Goal: Task Accomplishment & Management: Use online tool/utility

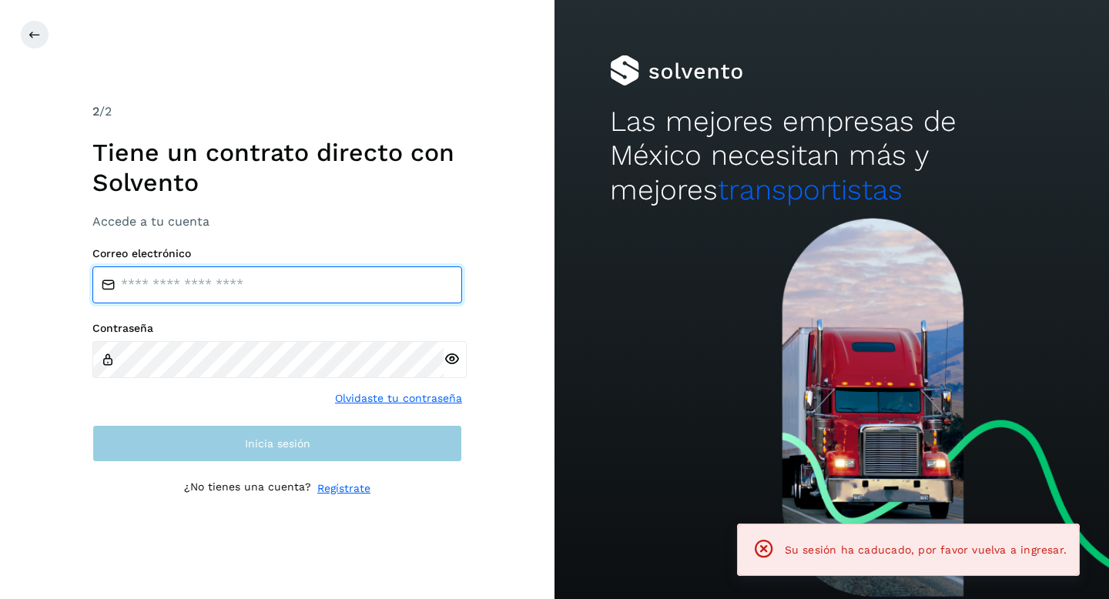
type input "**********"
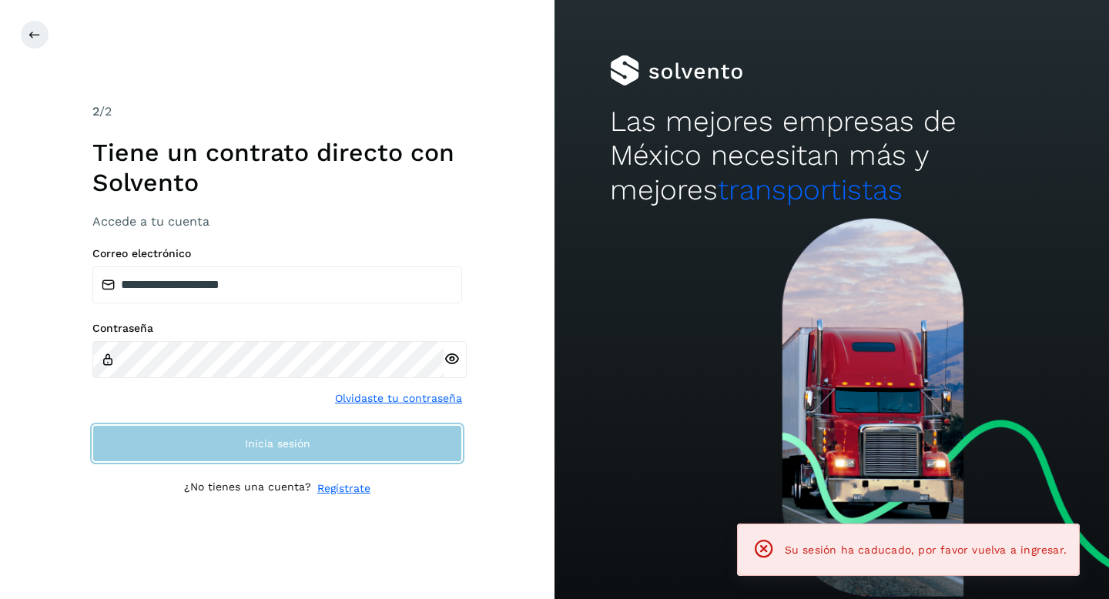
click at [205, 444] on button "Inicia sesión" at bounding box center [277, 443] width 370 height 37
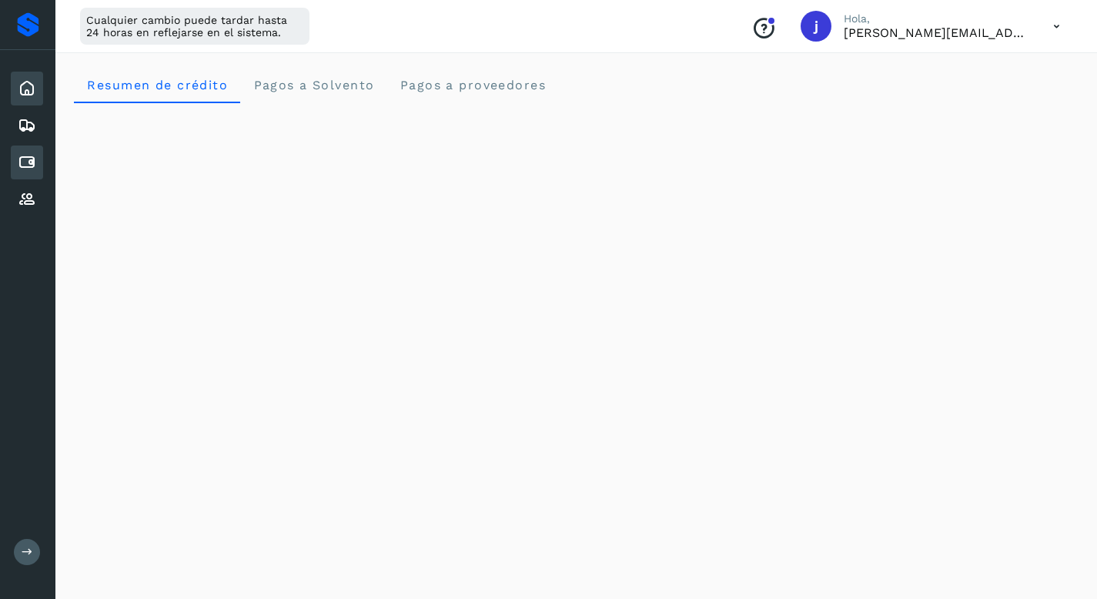
click at [28, 163] on icon at bounding box center [27, 162] width 18 height 18
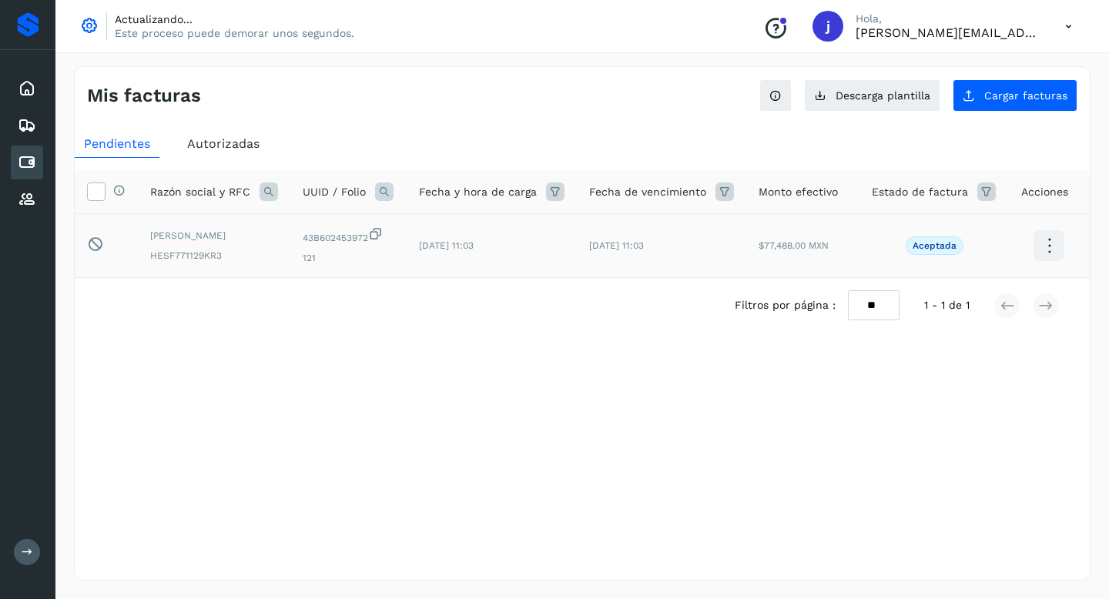
click at [937, 245] on p "Aceptada" at bounding box center [935, 245] width 44 height 11
click at [100, 190] on icon at bounding box center [96, 191] width 16 height 16
click at [1004, 102] on button "Cargar facturas" at bounding box center [1015, 95] width 125 height 32
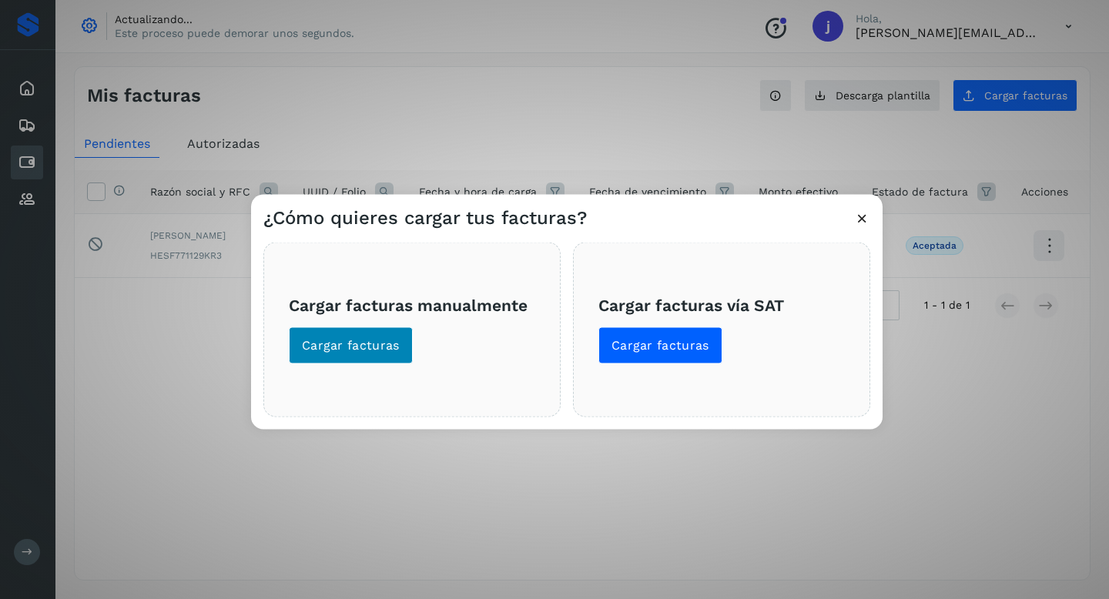
click at [373, 338] on span "Cargar facturas" at bounding box center [351, 345] width 98 height 17
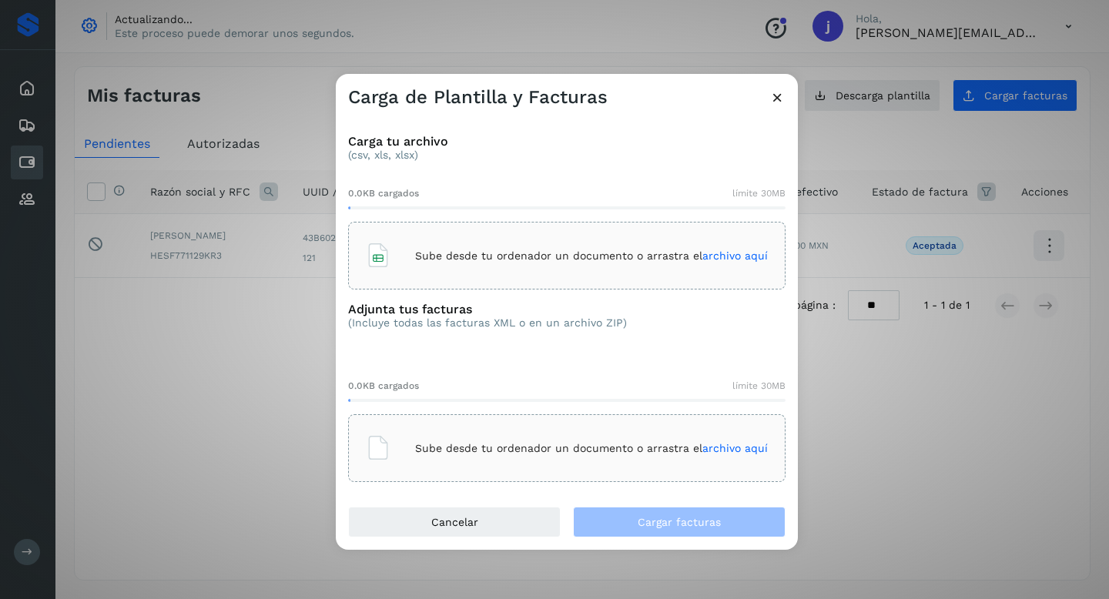
click at [740, 254] on span "archivo aquí" at bounding box center [734, 256] width 65 height 12
click at [740, 449] on span "archivo aquí" at bounding box center [734, 448] width 65 height 12
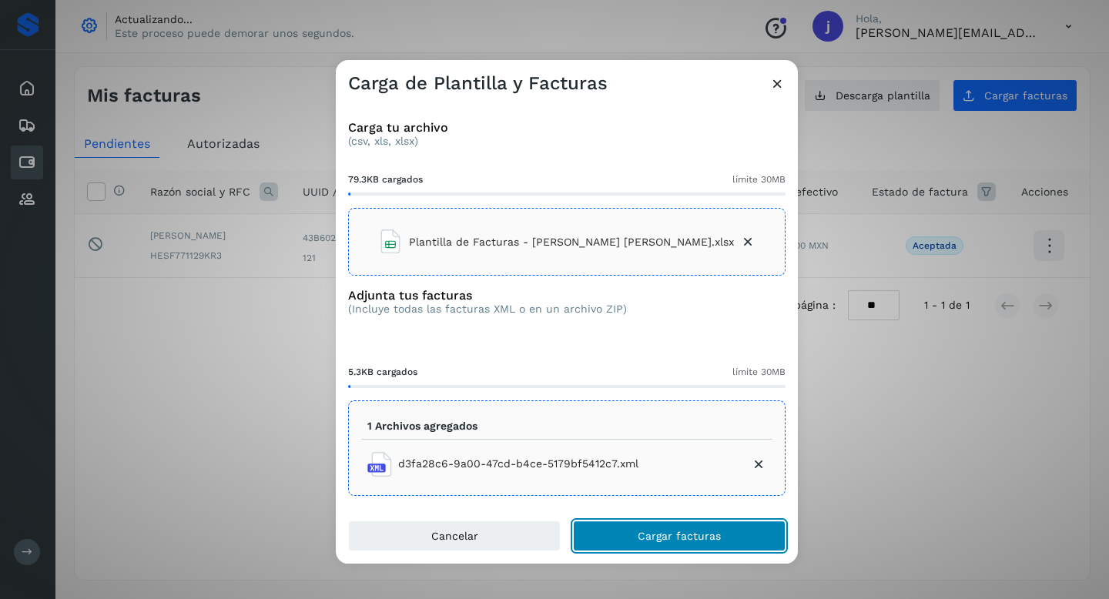
click at [634, 528] on button "Cargar facturas" at bounding box center [679, 536] width 213 height 31
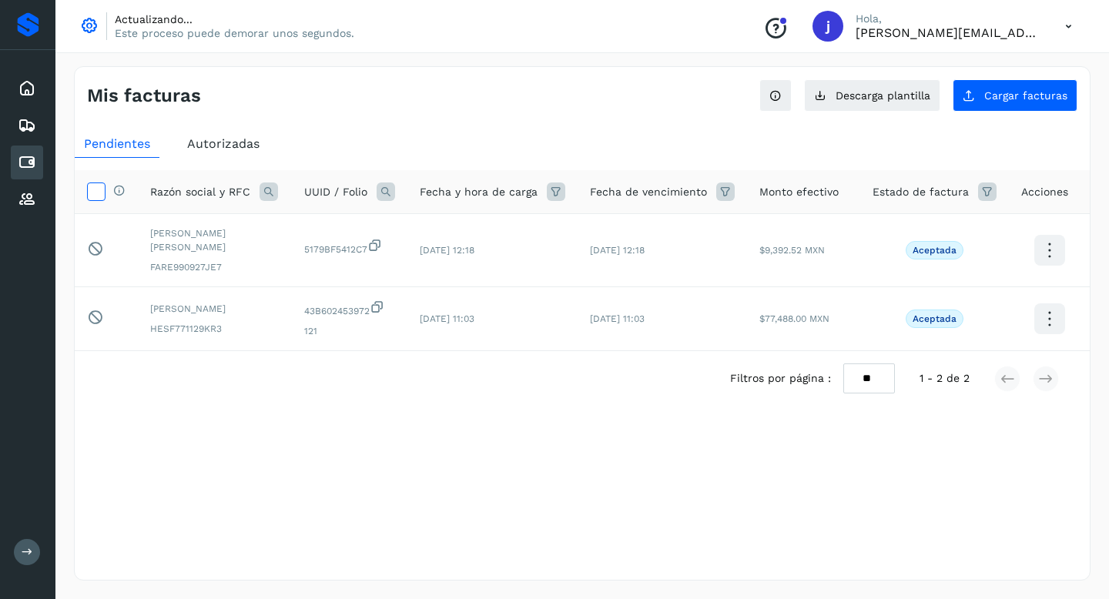
click at [95, 191] on icon at bounding box center [96, 191] width 16 height 16
click at [99, 240] on icon at bounding box center [95, 248] width 16 height 16
click at [99, 319] on td "Este elemento está bloqueado y no puede ser seleccionado" at bounding box center [106, 319] width 63 height 64
click at [293, 431] on div "Selecciona una fecha" at bounding box center [582, 443] width 1015 height 25
